Goal: Book appointment/travel/reservation

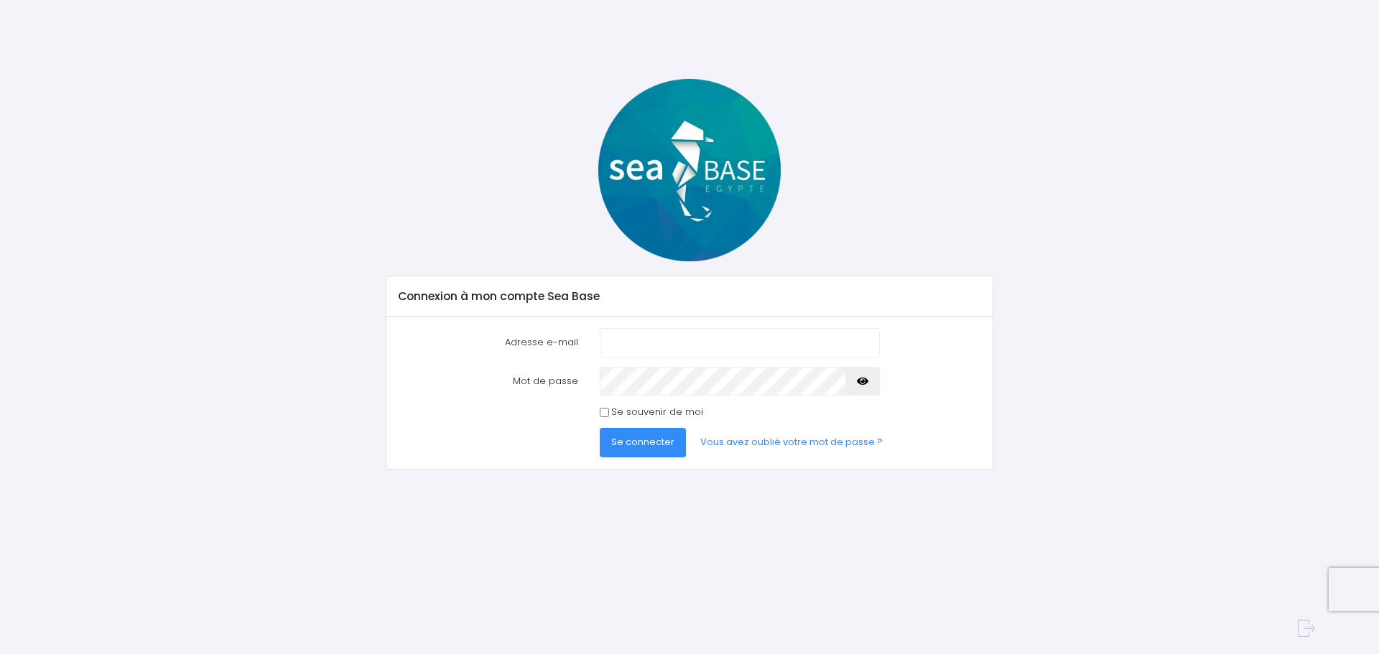
type input "[EMAIL_ADDRESS][DOMAIN_NAME]"
click at [631, 447] on span "Se connecter" at bounding box center [642, 442] width 63 height 14
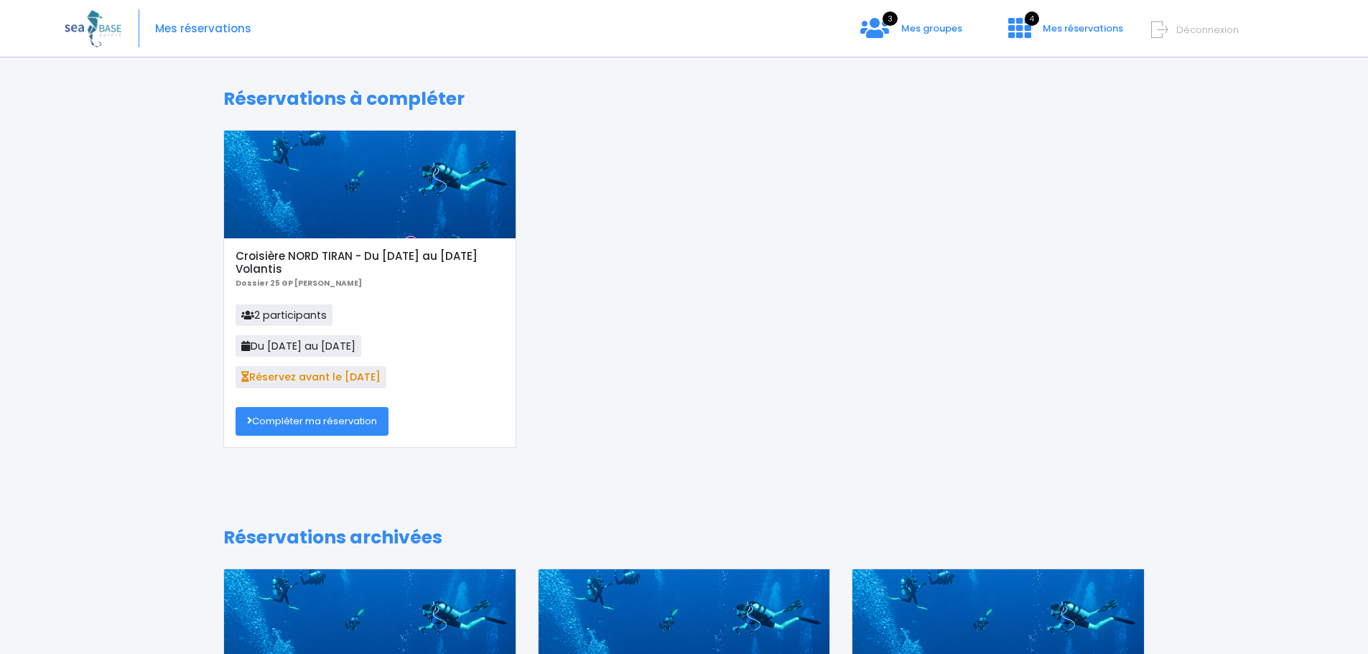
scroll to position [48, 0]
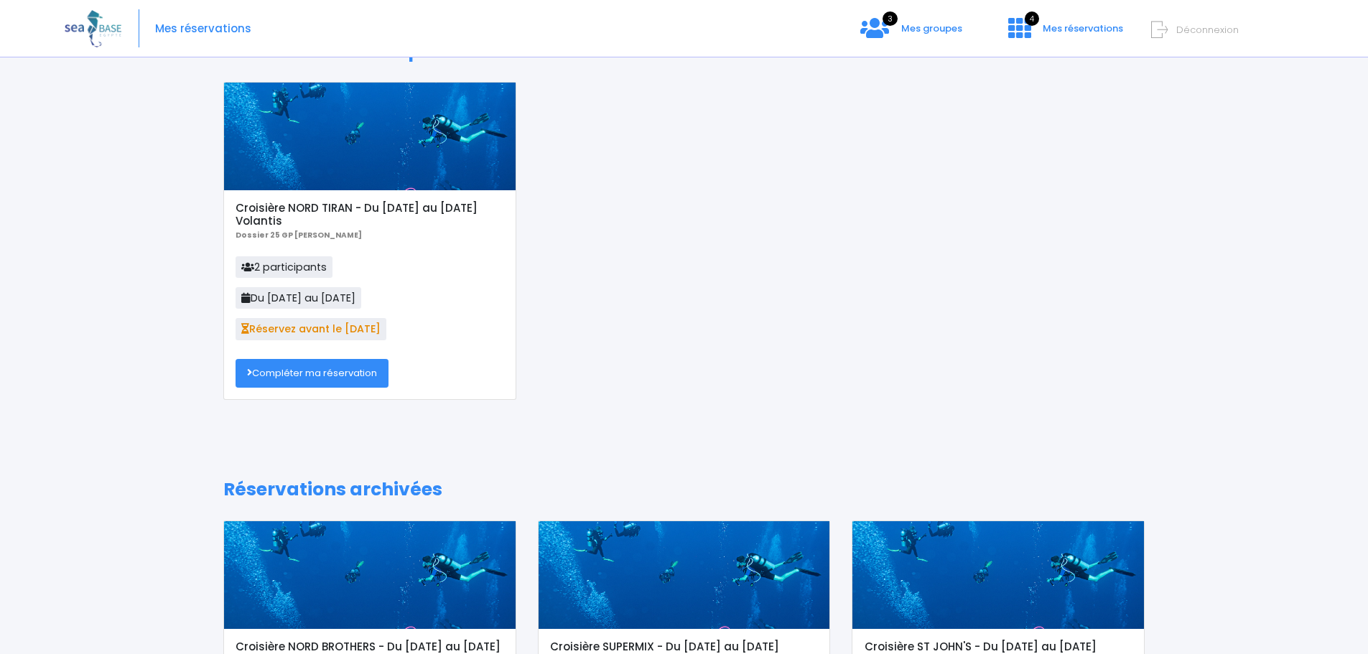
click at [339, 371] on link "Compléter ma réservation" at bounding box center [312, 373] width 153 height 29
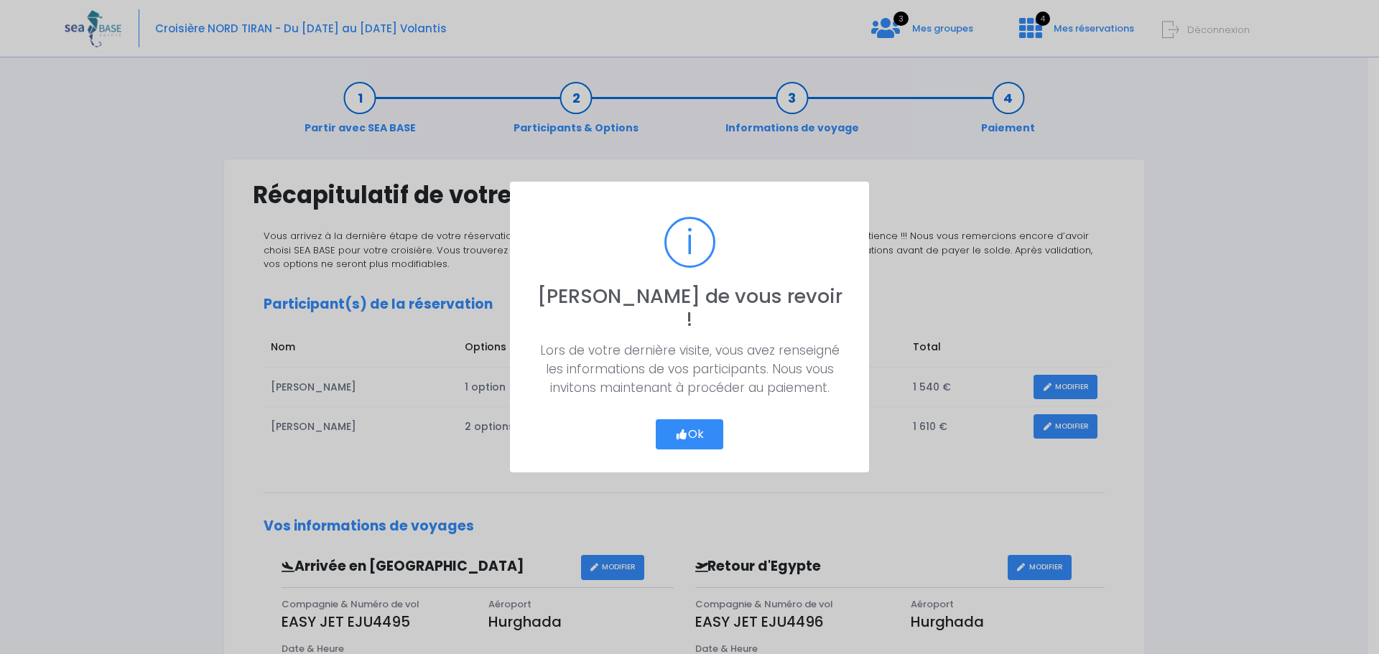
click at [677, 435] on icon "button" at bounding box center [681, 435] width 13 height 0
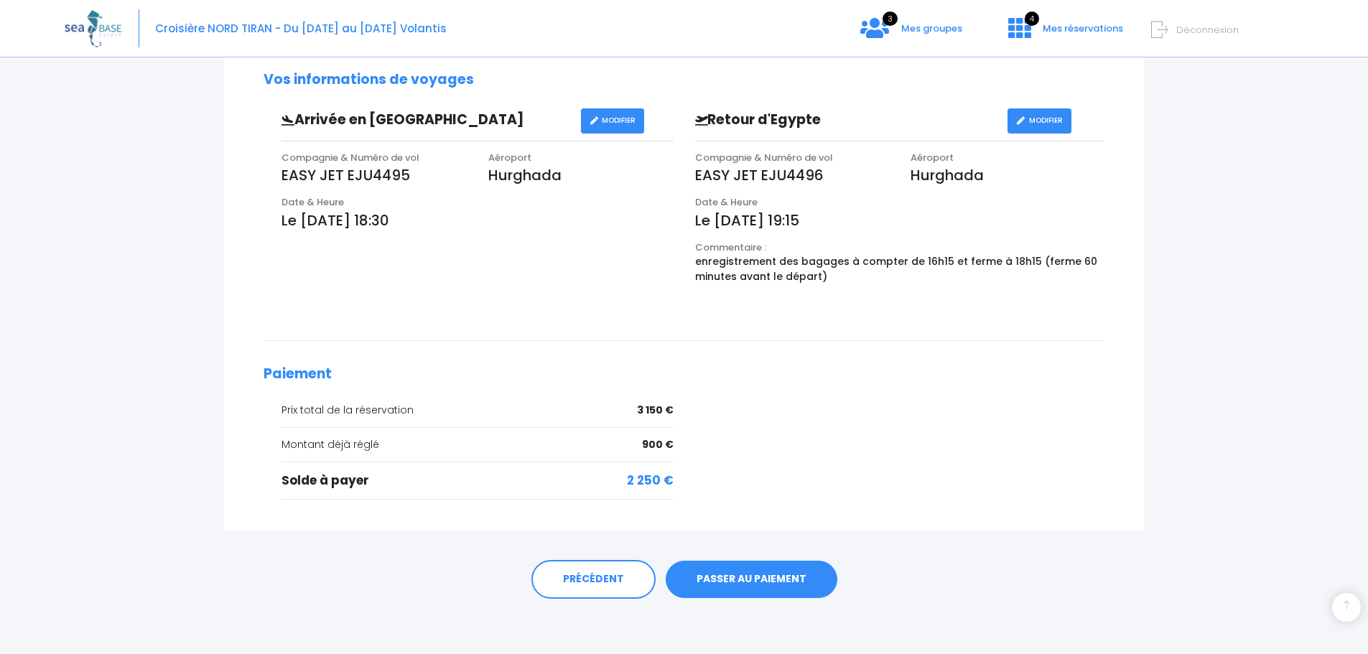
scroll to position [449, 0]
click at [1227, 433] on div "Partir avec SEA BASE Participants & Options Informations de voyage Paiement Réc…" at bounding box center [684, 136] width 1239 height 1037
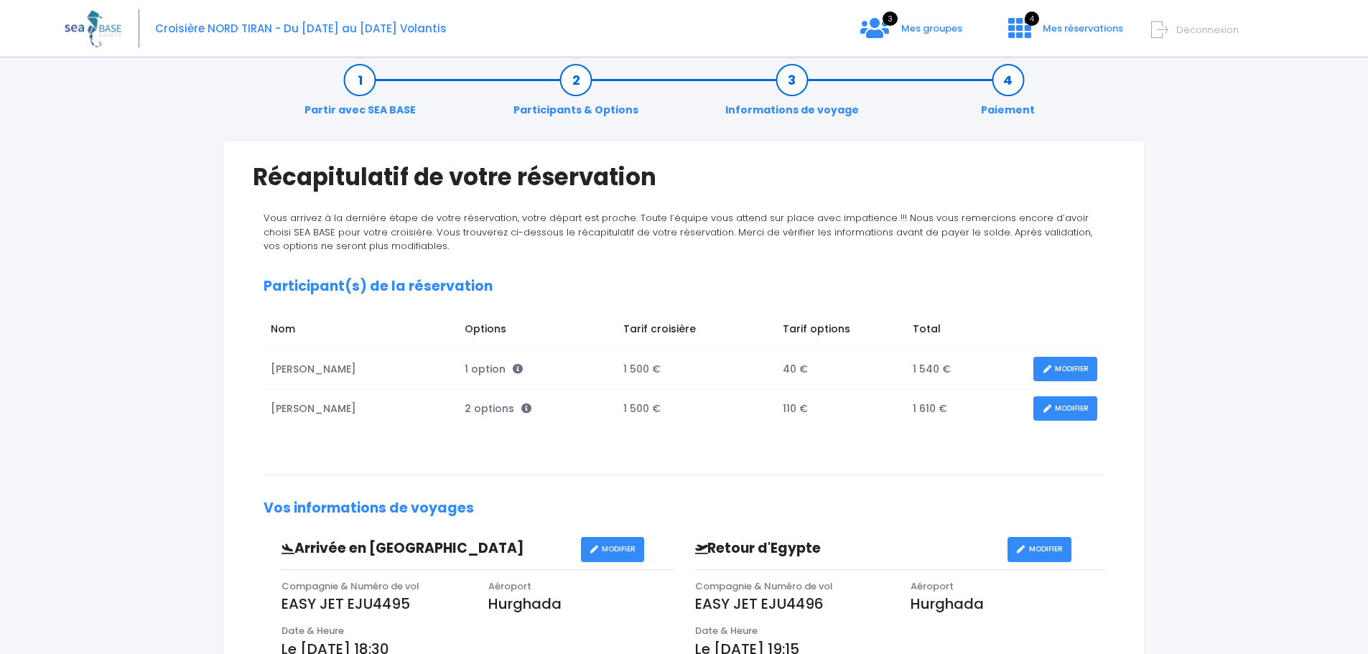
scroll to position [0, 0]
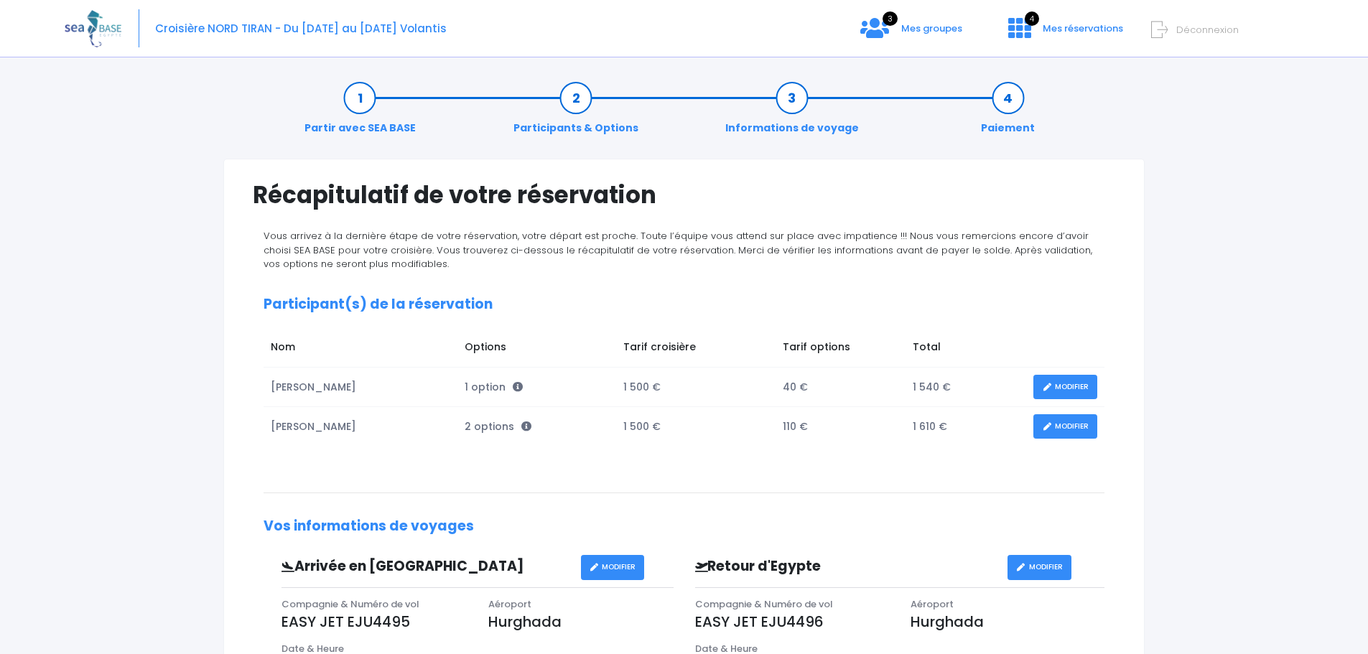
click at [1218, 338] on div "Partir avec SEA BASE Participants & Options Informations de voyage Paiement Réc…" at bounding box center [684, 585] width 1239 height 1037
